Goal: Obtain resource: Obtain resource

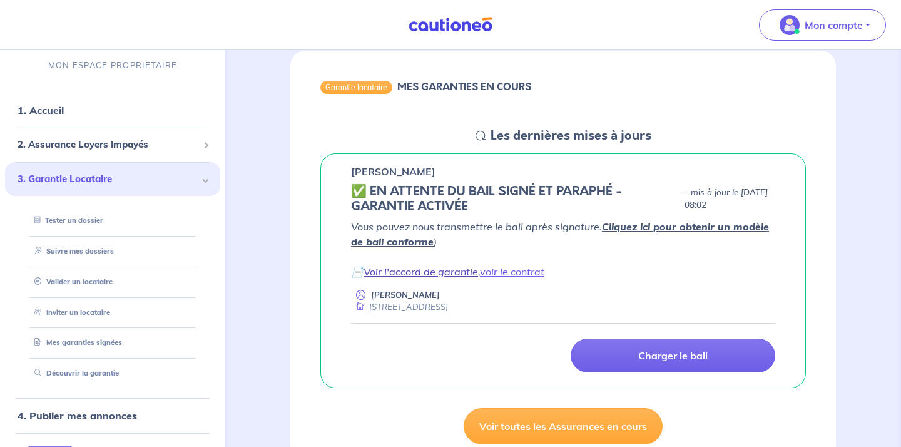
click at [425, 272] on link "Voir l'accord de garantie" at bounding box center [421, 271] width 114 height 13
click at [447, 272] on link "Voir l'accord de garantie" at bounding box center [421, 271] width 114 height 13
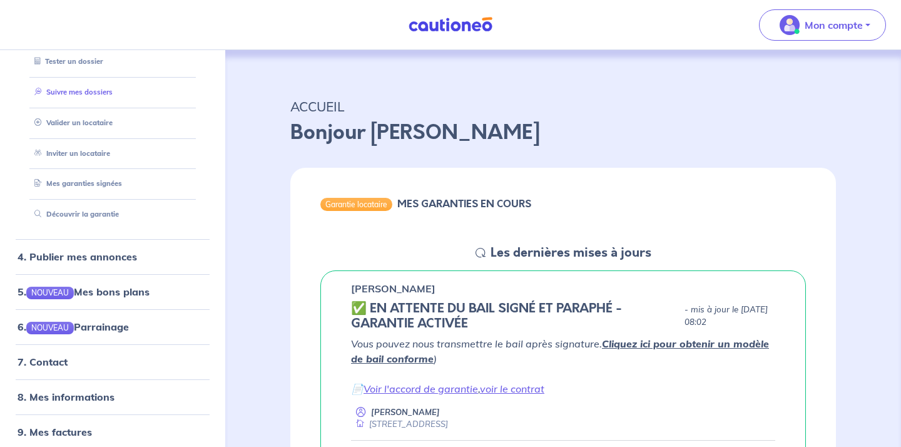
scroll to position [164, 0]
click at [84, 391] on link "8. Mes informations" at bounding box center [64, 397] width 93 height 13
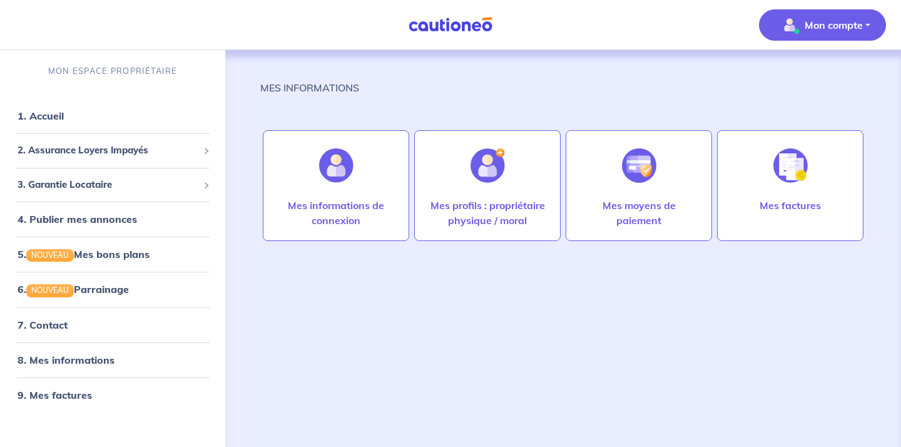
click at [865, 24] on button "Mon compte" at bounding box center [822, 24] width 127 height 31
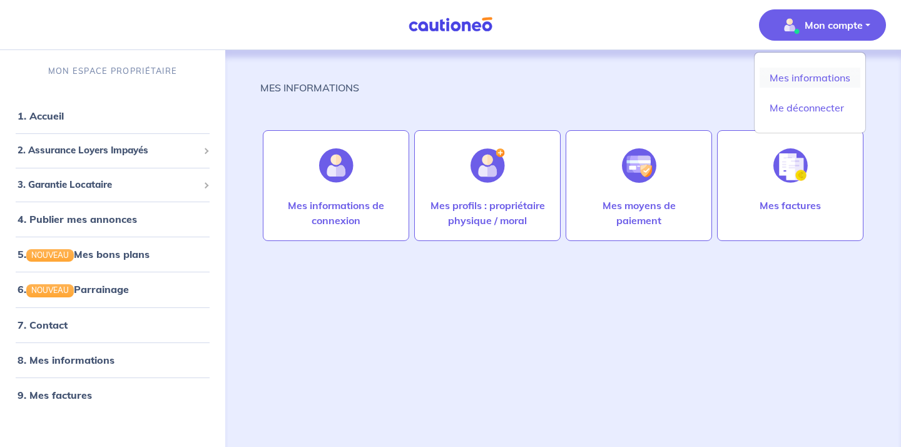
click at [829, 75] on link "Mes informations" at bounding box center [810, 78] width 101 height 20
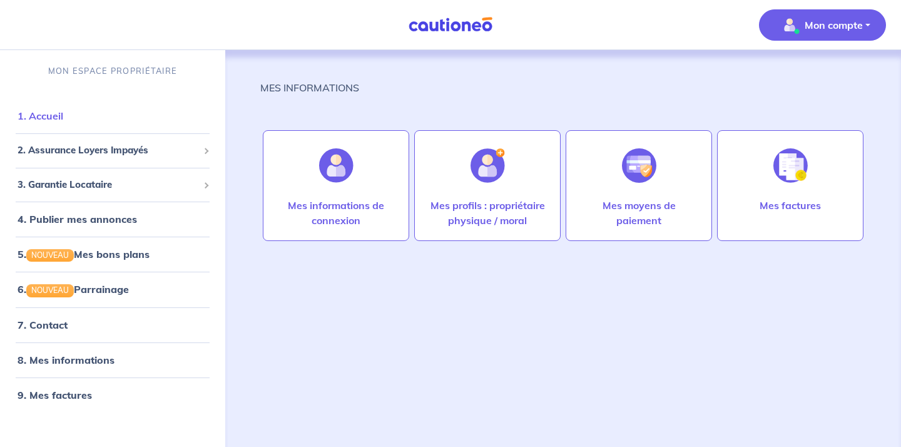
click at [61, 116] on link "1. Accueil" at bounding box center [41, 115] width 46 height 13
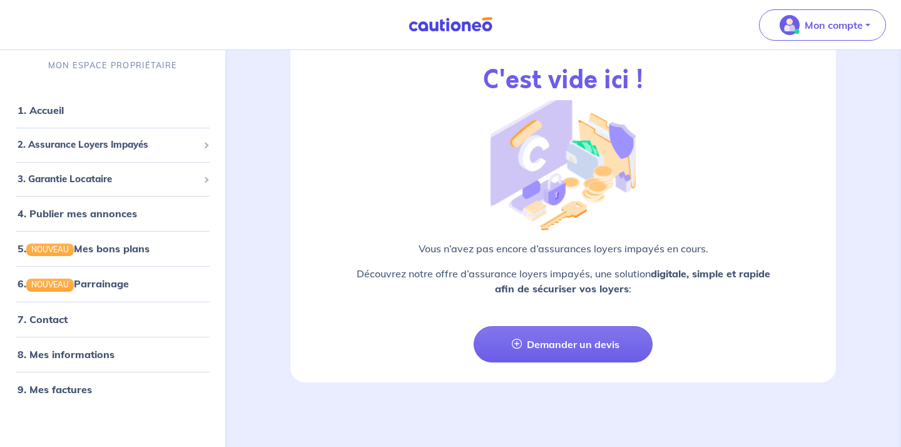
scroll to position [1500, 0]
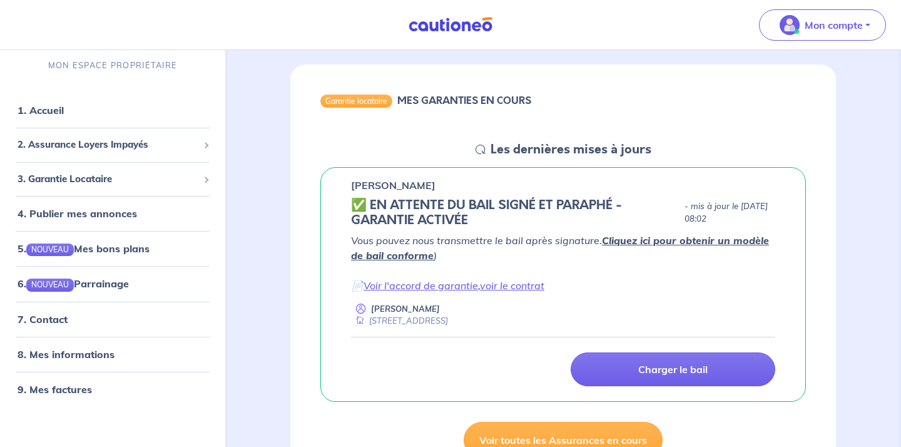
scroll to position [110, 0]
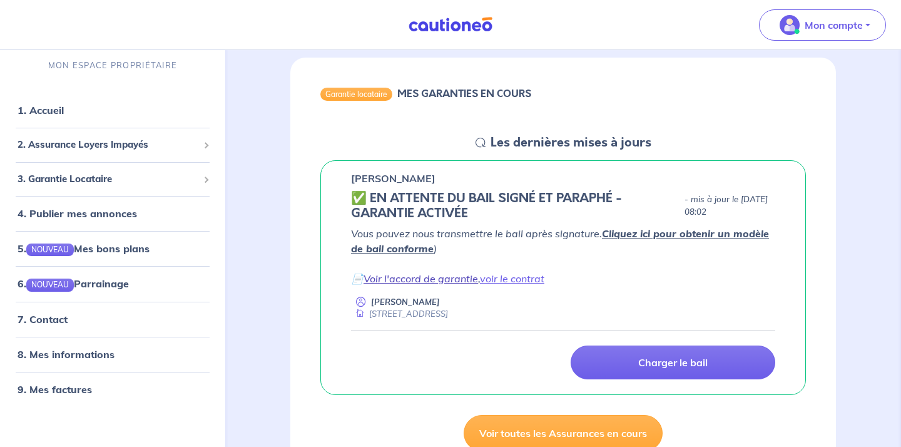
click at [451, 279] on link "Voir l'accord de garantie" at bounding box center [421, 278] width 114 height 13
click at [529, 277] on link "voir le contrat" at bounding box center [512, 278] width 64 height 13
